Goal: Task Accomplishment & Management: Complete application form

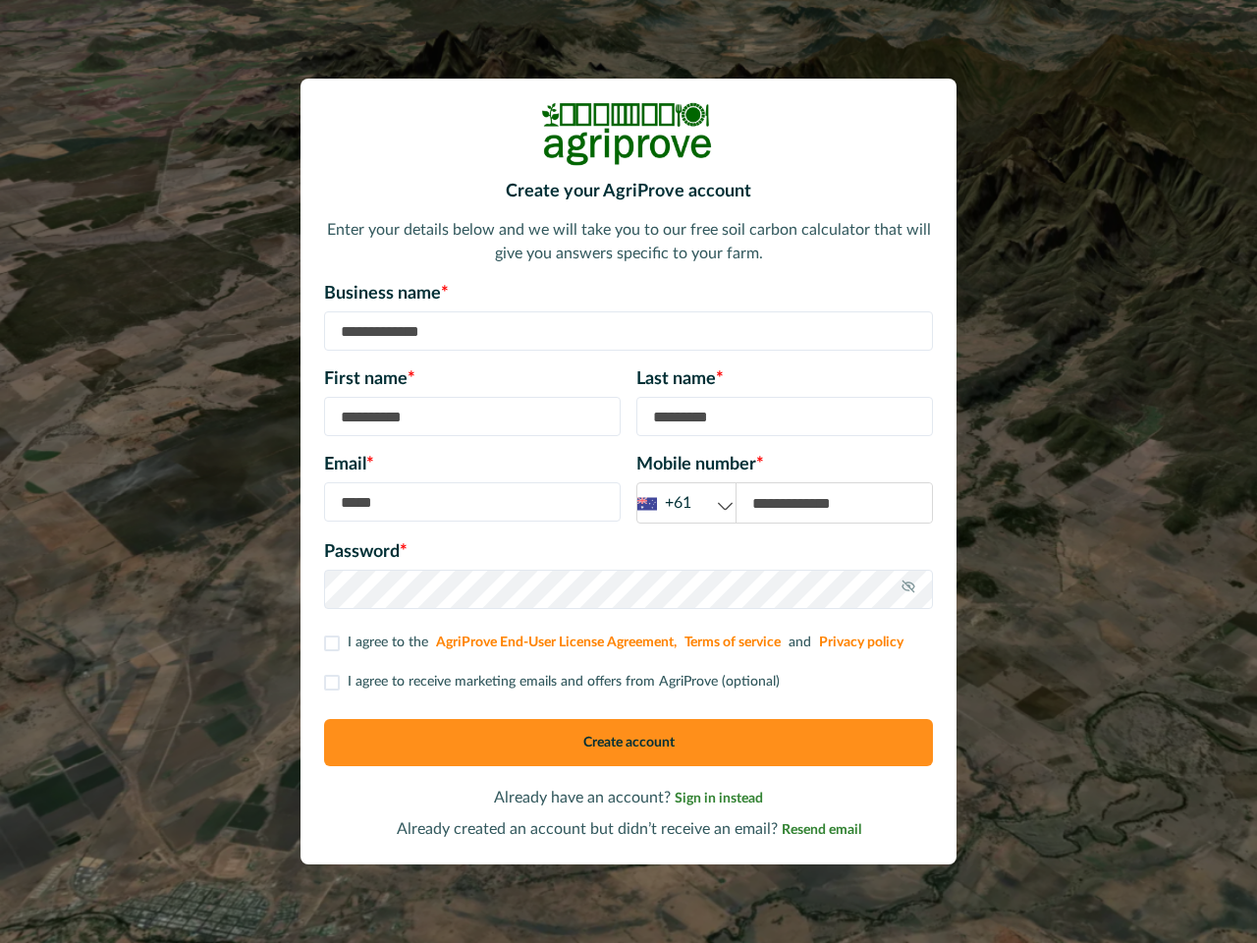
click at [628, 471] on div "Email * Mobile number * +61 +61 +44 +1" at bounding box center [628, 488] width 609 height 72
click at [686, 503] on div "+61" at bounding box center [686, 503] width 98 height 25
click at [908, 589] on icon at bounding box center [908, 586] width 16 height 16
click at [550, 681] on p "I agree to receive marketing emails and offers from AgriProve (optional)" at bounding box center [564, 682] width 432 height 21
click at [628, 742] on button "Create account" at bounding box center [628, 742] width 609 height 47
